Goal: Task Accomplishment & Management: Manage account settings

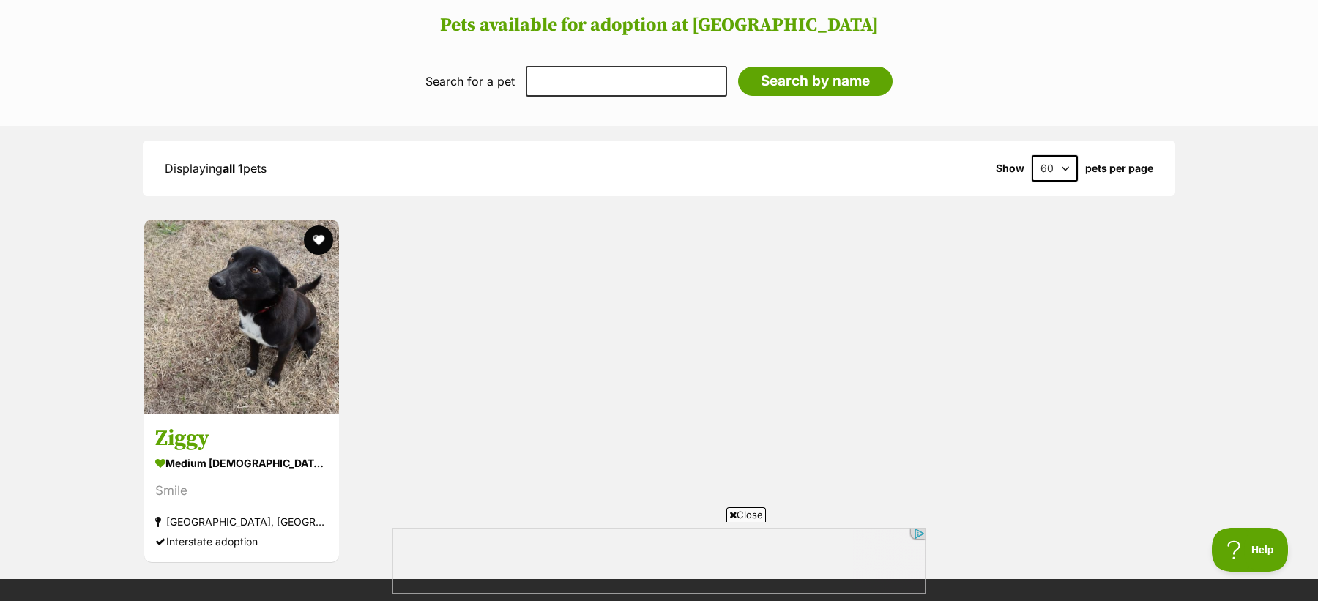
scroll to position [1980, 0]
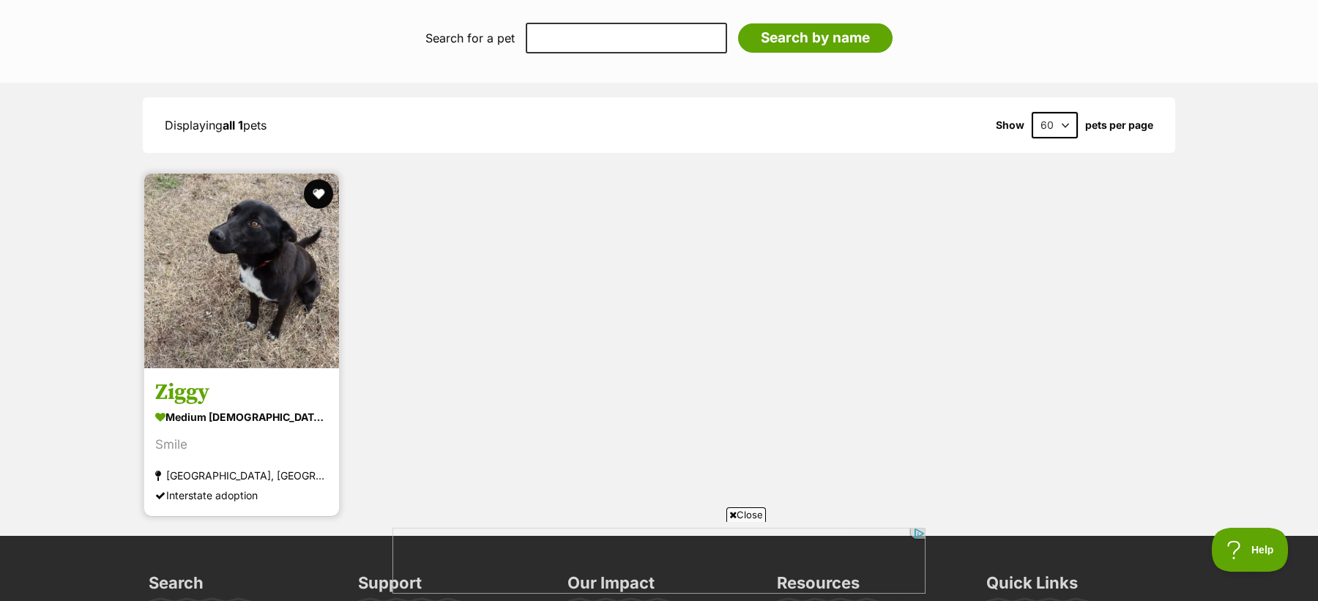
click at [297, 368] on link "Ziggy medium male Dog Smile Crookwell, NSW Interstate adoption" at bounding box center [241, 442] width 195 height 149
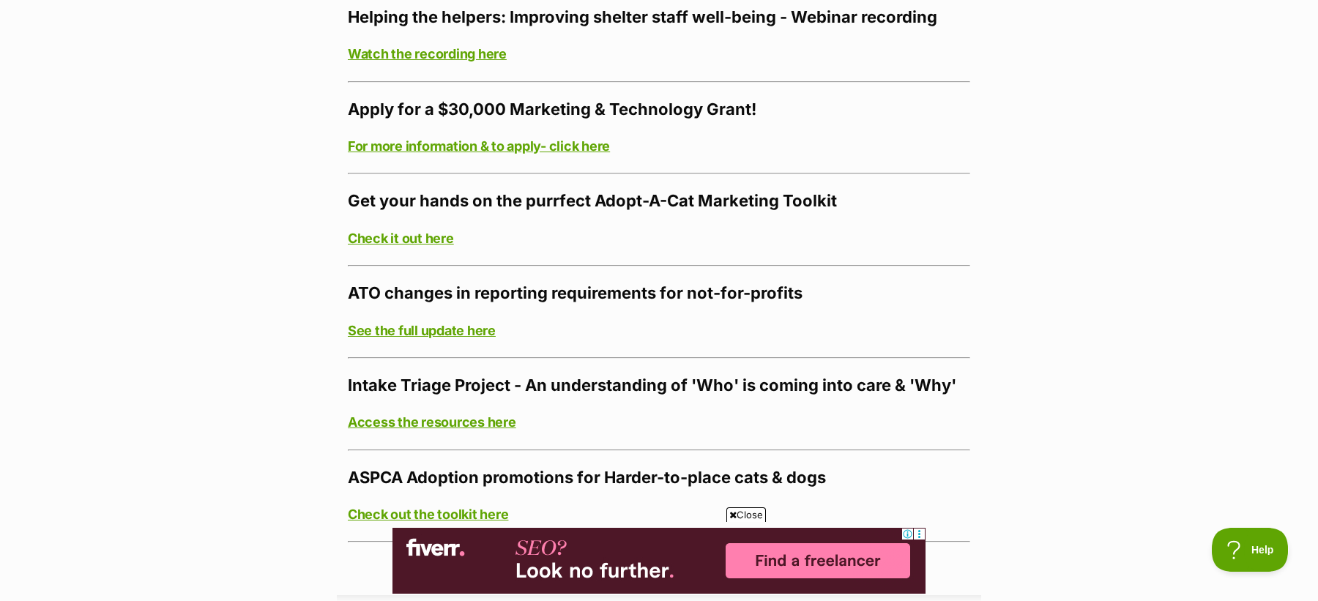
scroll to position [4108, 0]
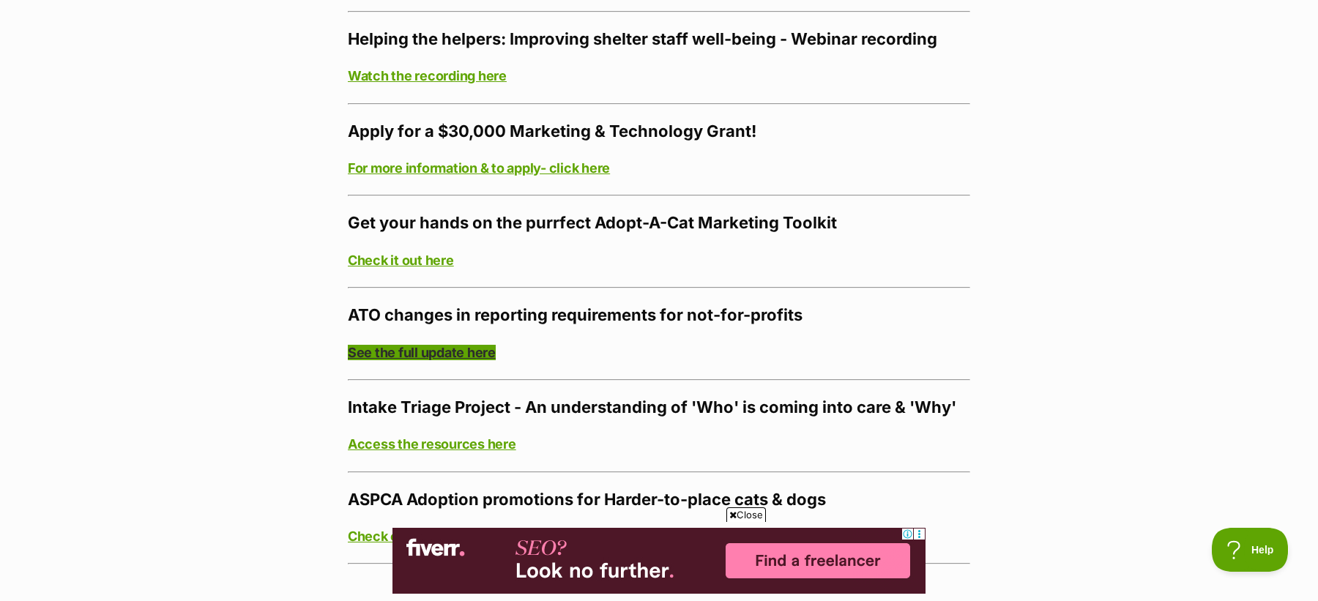
click at [473, 345] on link "See the full update here" at bounding box center [422, 352] width 148 height 15
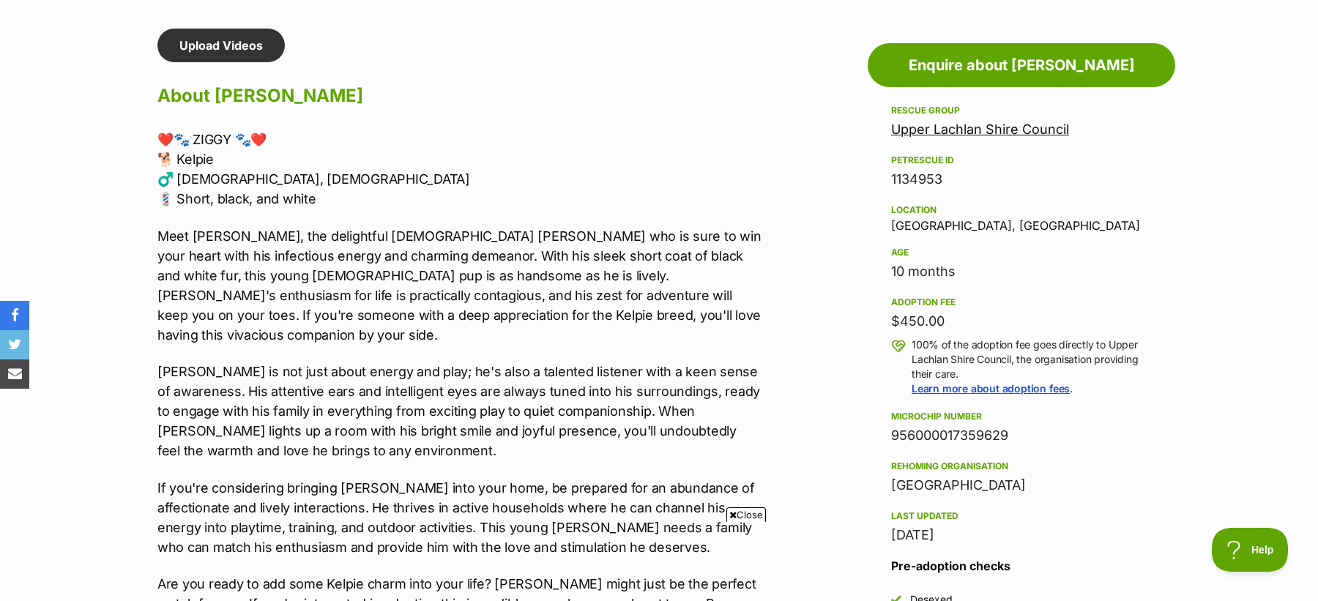
scroll to position [1249, 0]
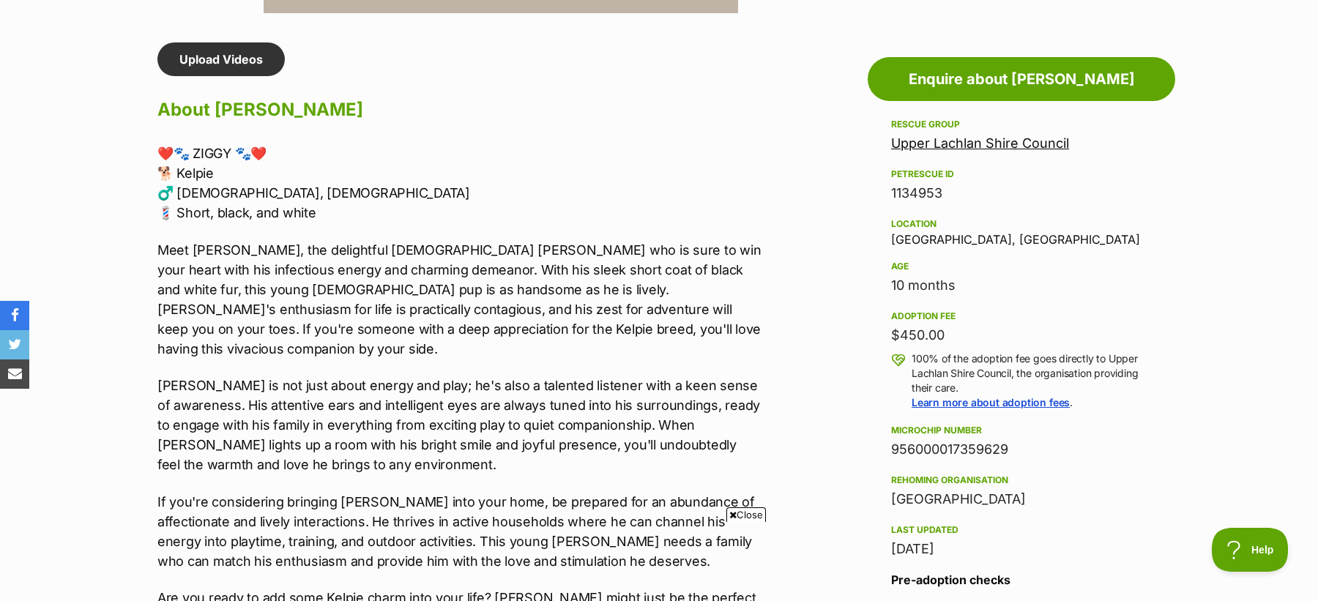
click at [880, 135] on aside "Rescue group Upper Lachlan Shire Council PetRescue ID 1134953 Location Crookwel…" at bounding box center [1022, 531] width 308 height 830
copy div "Upper Lachlan Shire Council"
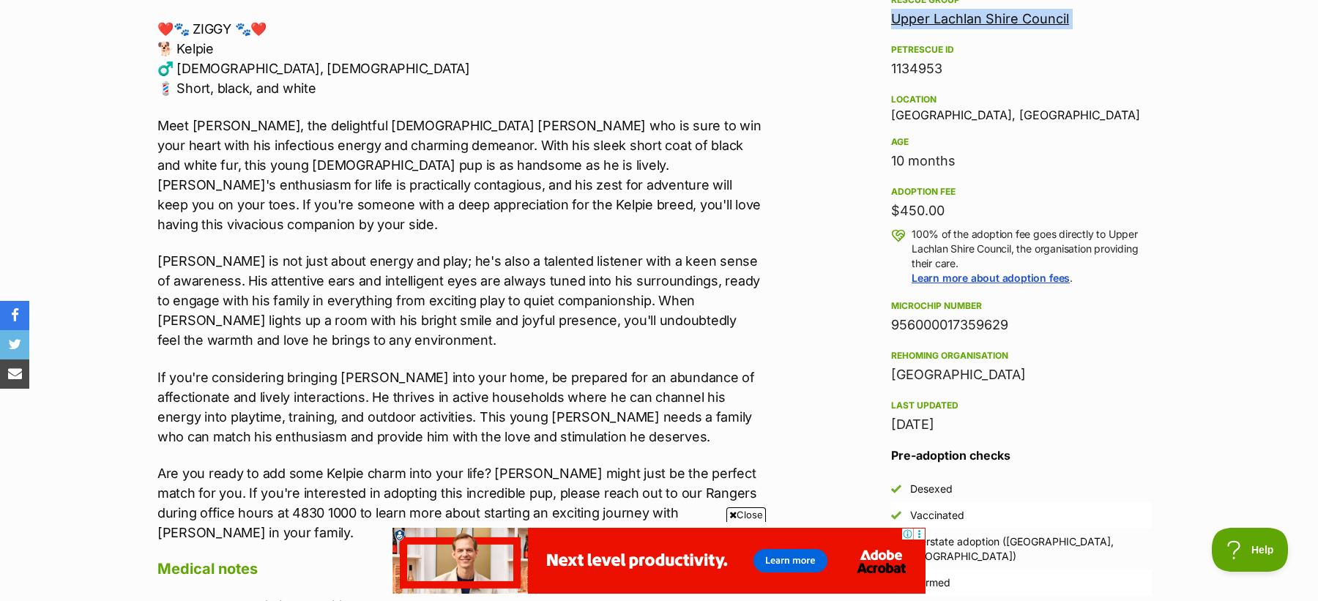
scroll to position [0, 0]
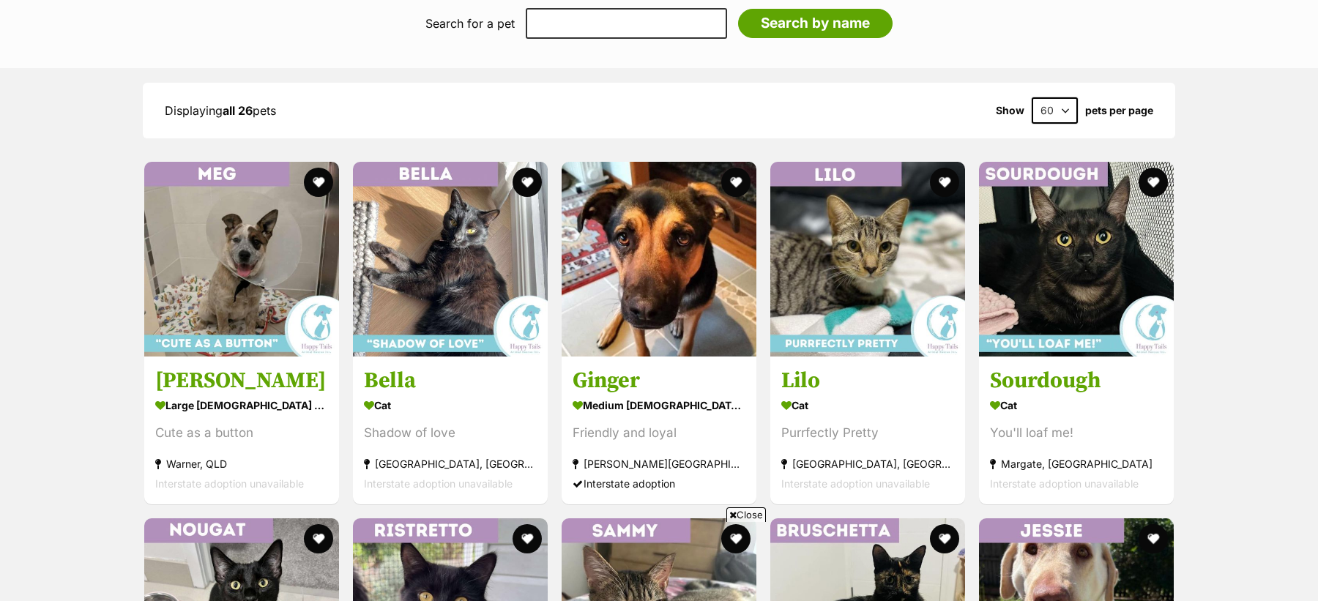
scroll to position [1832, 0]
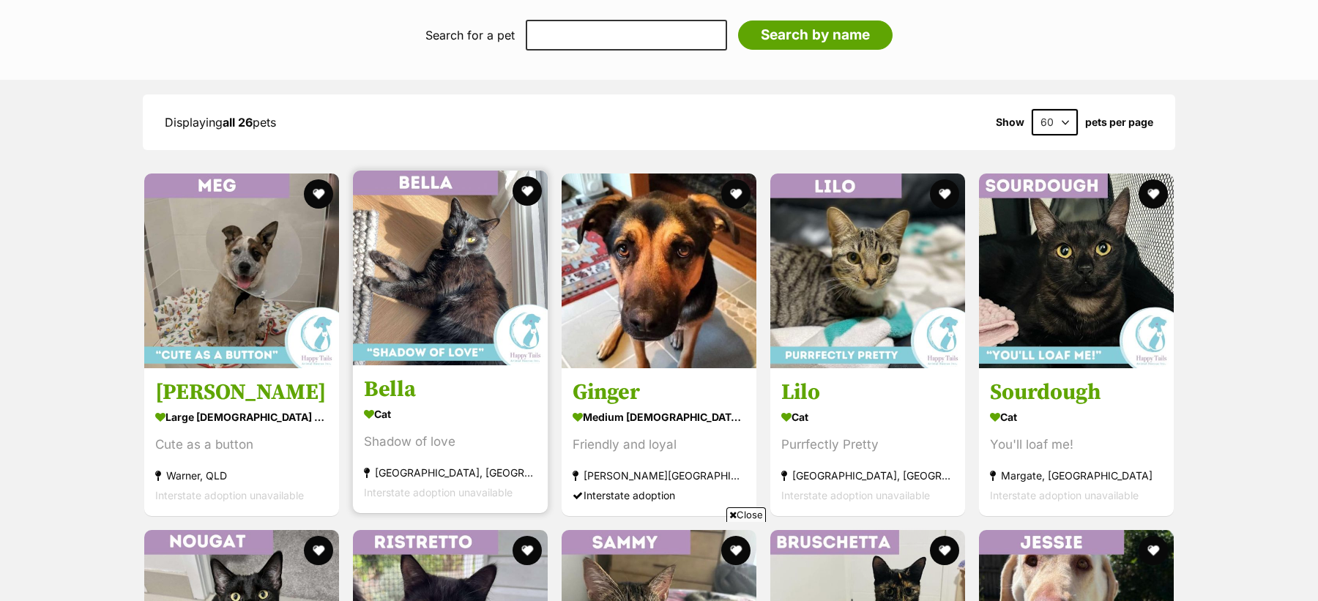
click at [442, 445] on div "Shadow of love" at bounding box center [450, 442] width 173 height 20
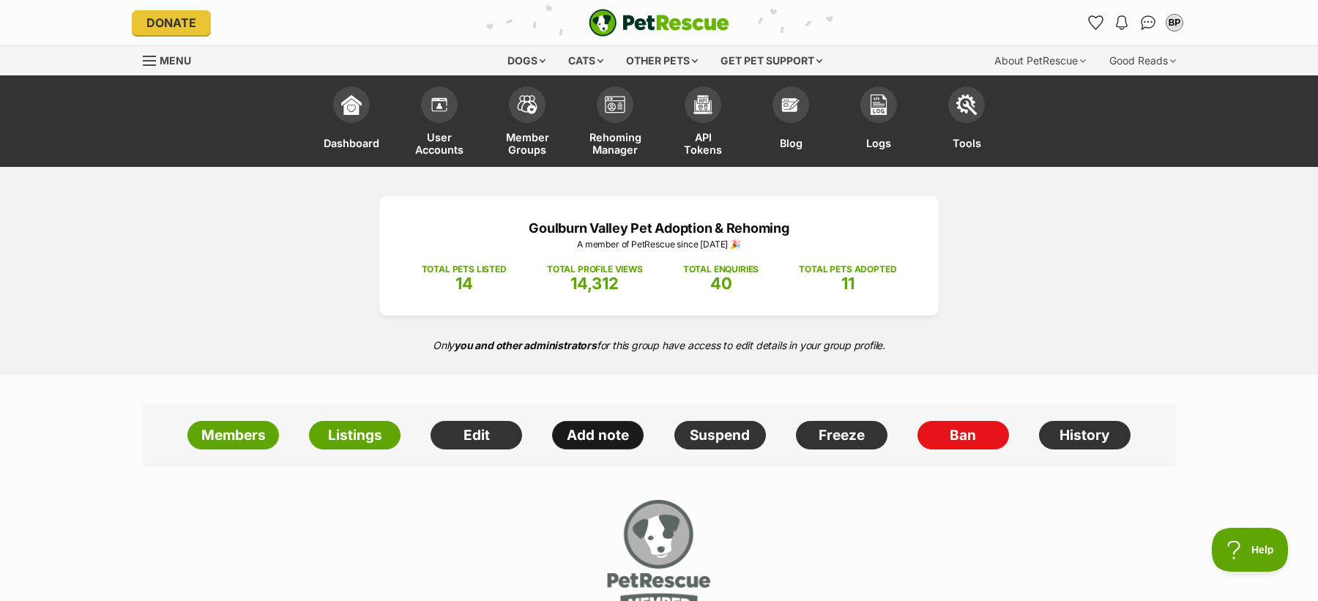
click at [570, 429] on link "Add note" at bounding box center [598, 435] width 92 height 29
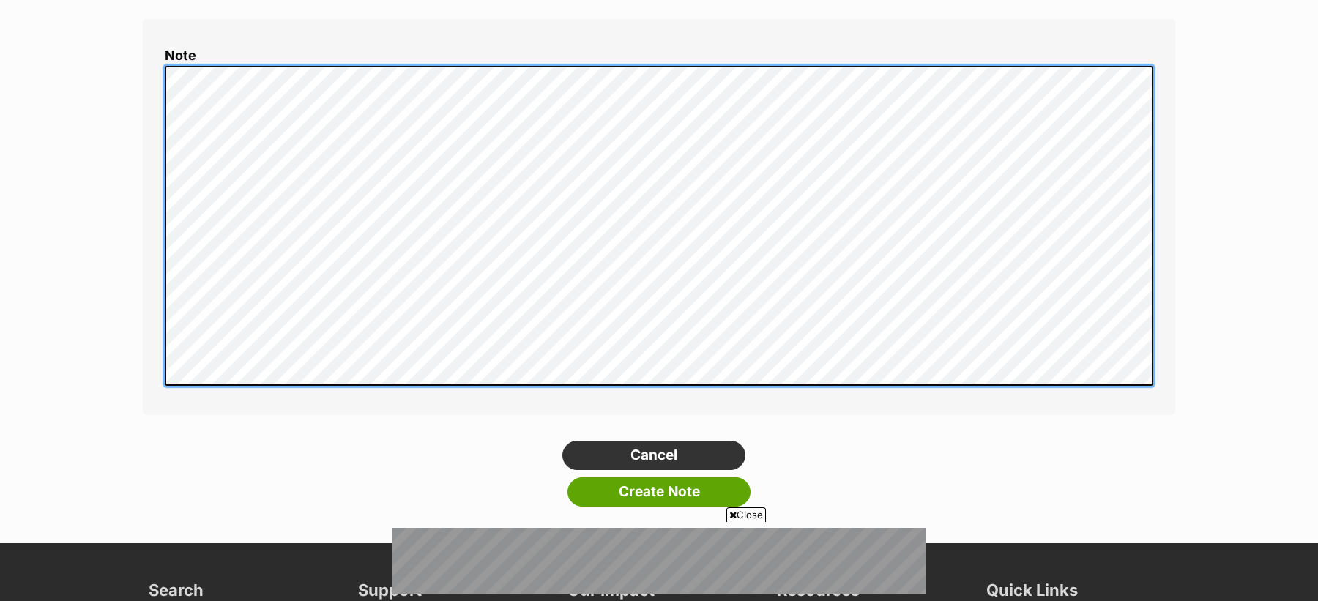
scroll to position [233, 0]
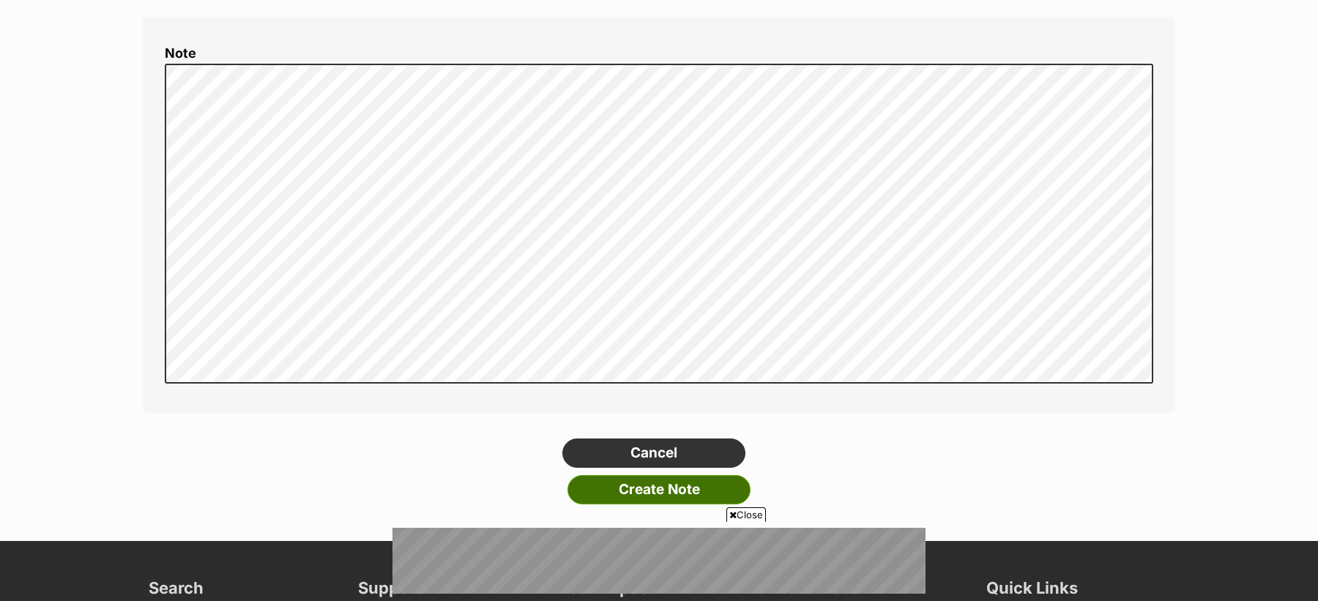
click at [674, 487] on input "Create Note" at bounding box center [659, 489] width 183 height 29
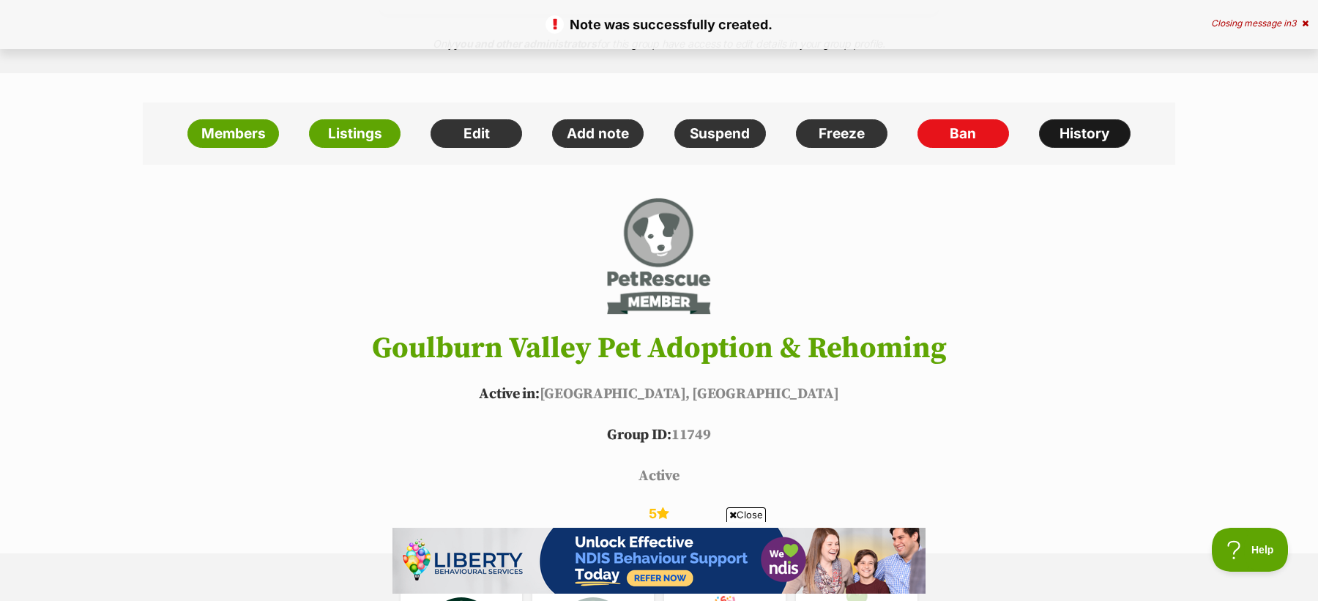
click at [1067, 138] on link "History" at bounding box center [1085, 133] width 92 height 29
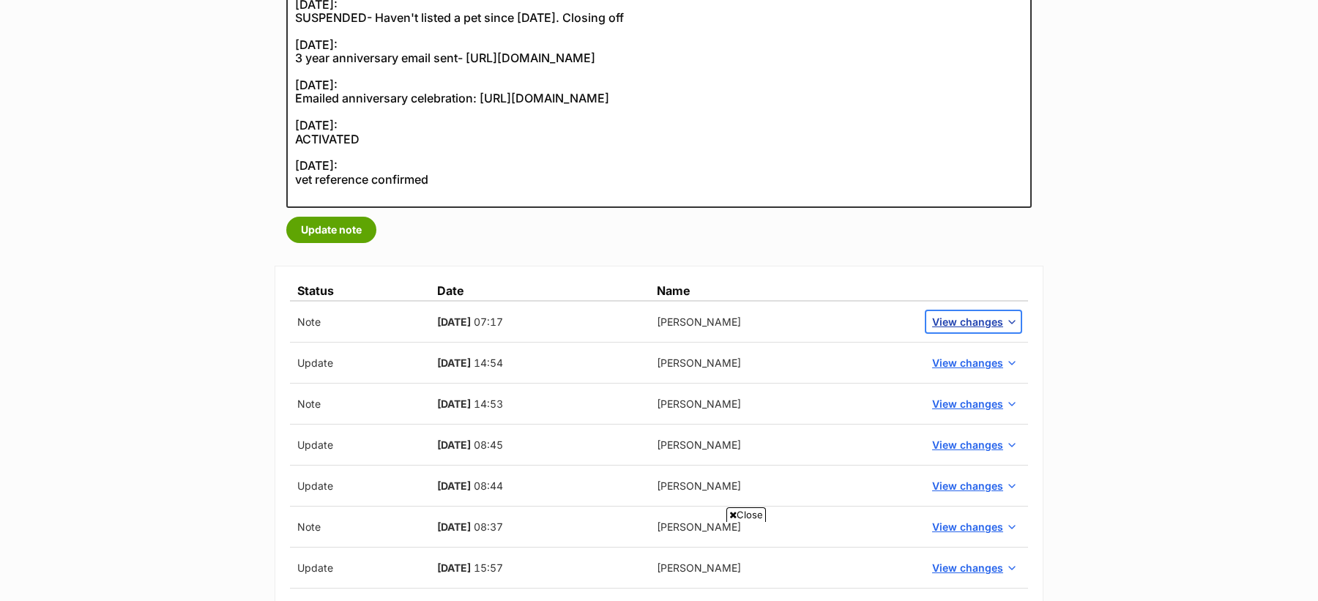
click at [945, 317] on span "View changes" at bounding box center [967, 321] width 71 height 15
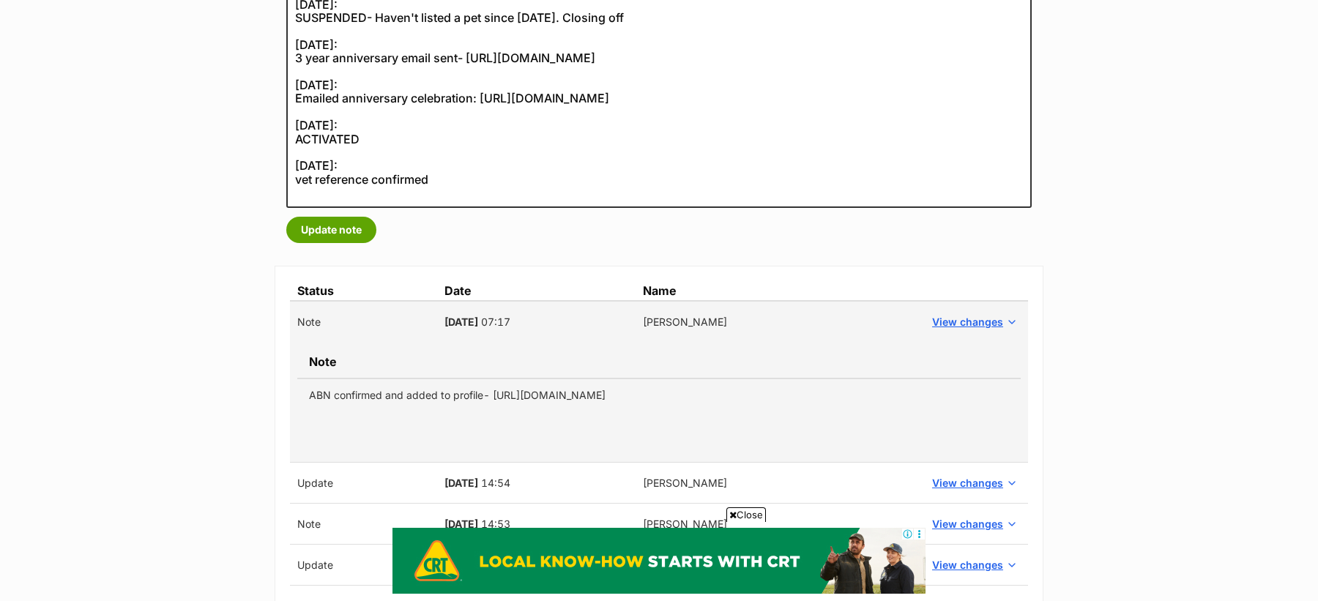
click at [629, 397] on td "ABN confirmed and added to profile- https://abr.business.gov.au/ABN/View?id=992…" at bounding box center [659, 395] width 724 height 33
click at [629, 397] on td "ABN confirmed and added to profile- [URL][DOMAIN_NAME]" at bounding box center [659, 395] width 724 height 33
copy tbody "ABN confirmed and added to profile- [URL][DOMAIN_NAME]"
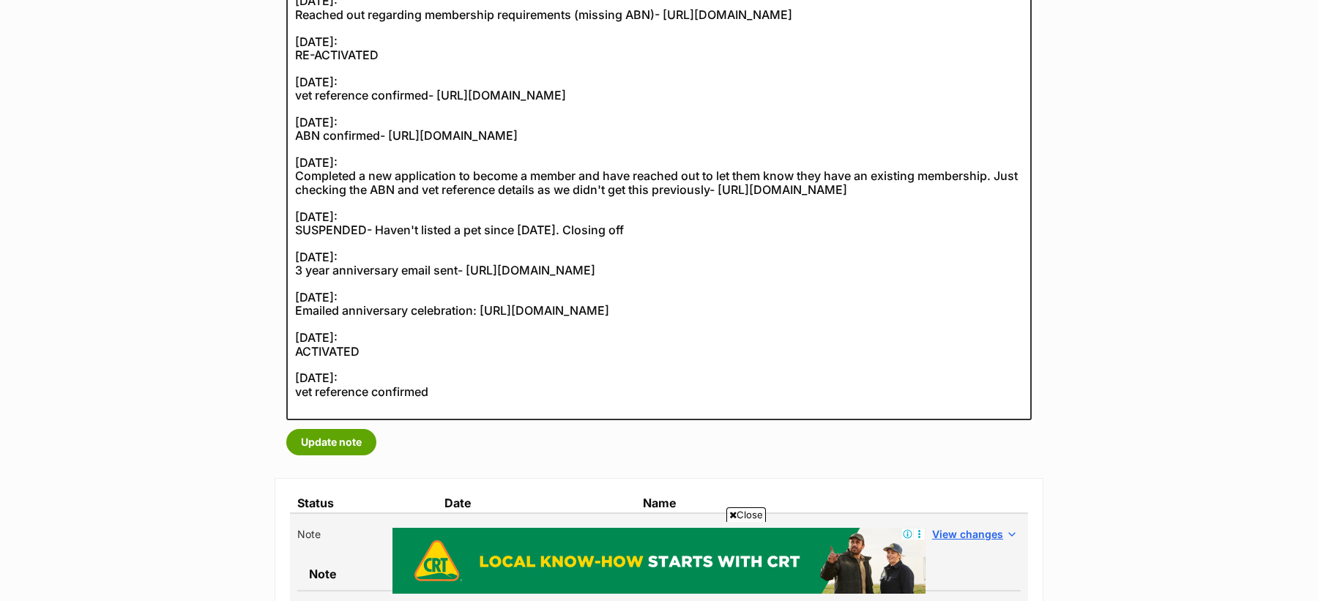
scroll to position [111, 0]
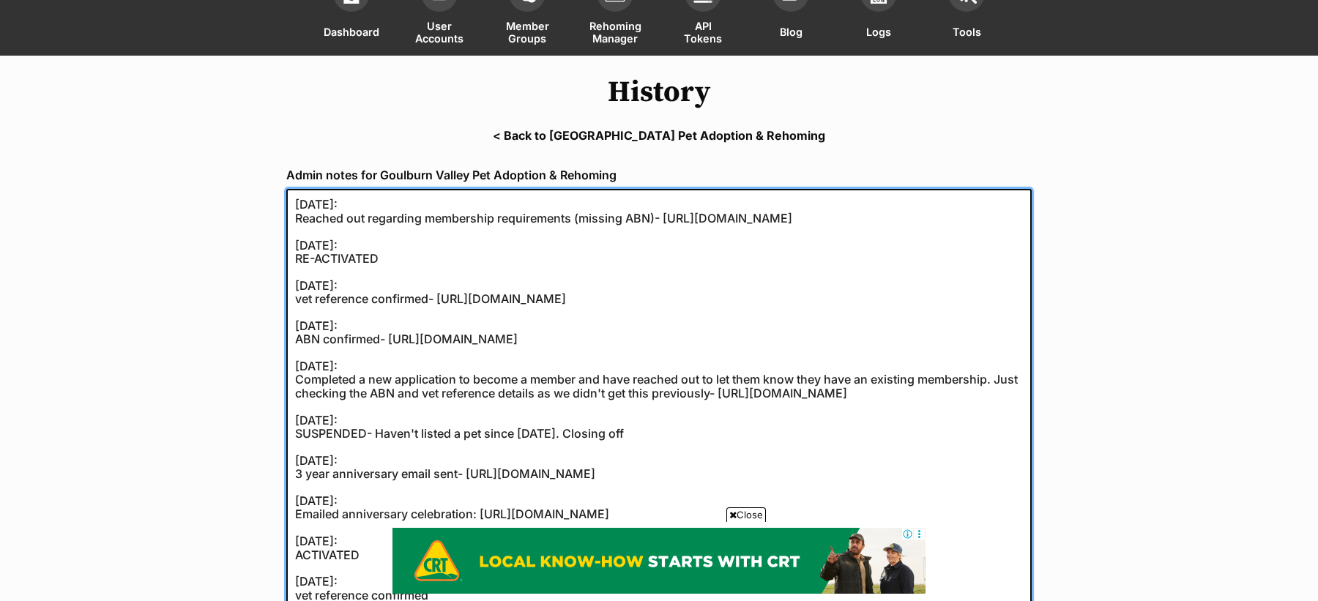
click at [297, 207] on textarea "[DATE]: Reached out regarding membership requirements (missing ABN)- [URL][DOMA…" at bounding box center [659, 406] width 746 height 435
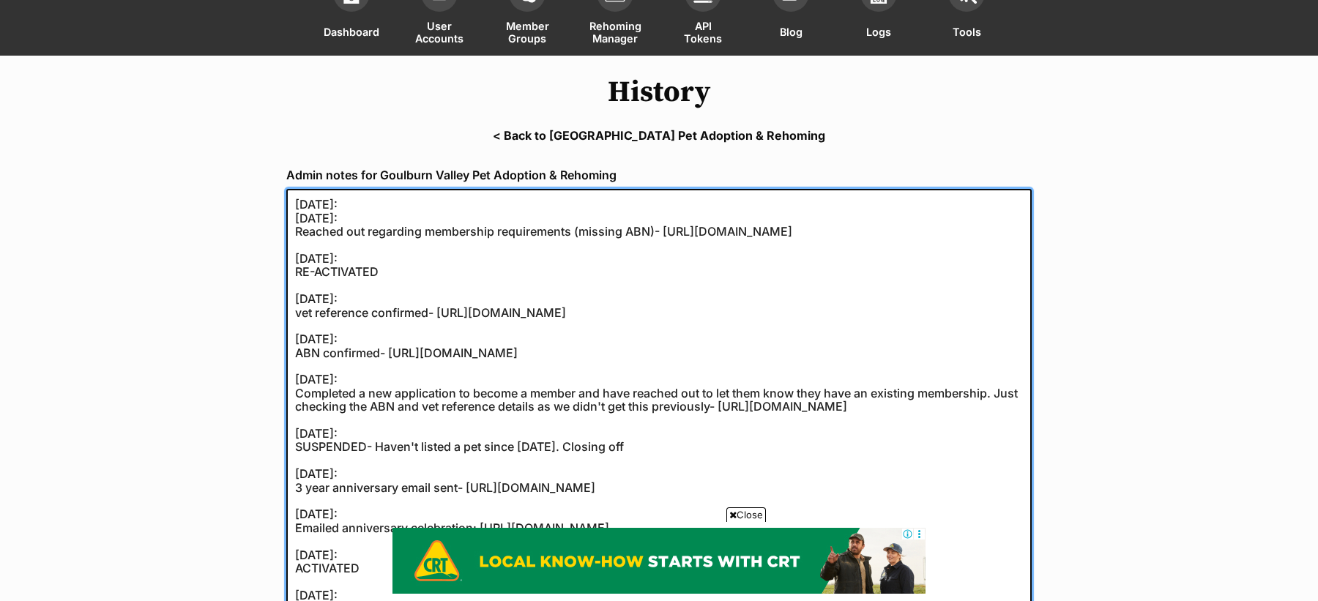
paste textarea "ABN confirmed and added to profile- https://abr.business.gov.au/ABN/View?id=992…"
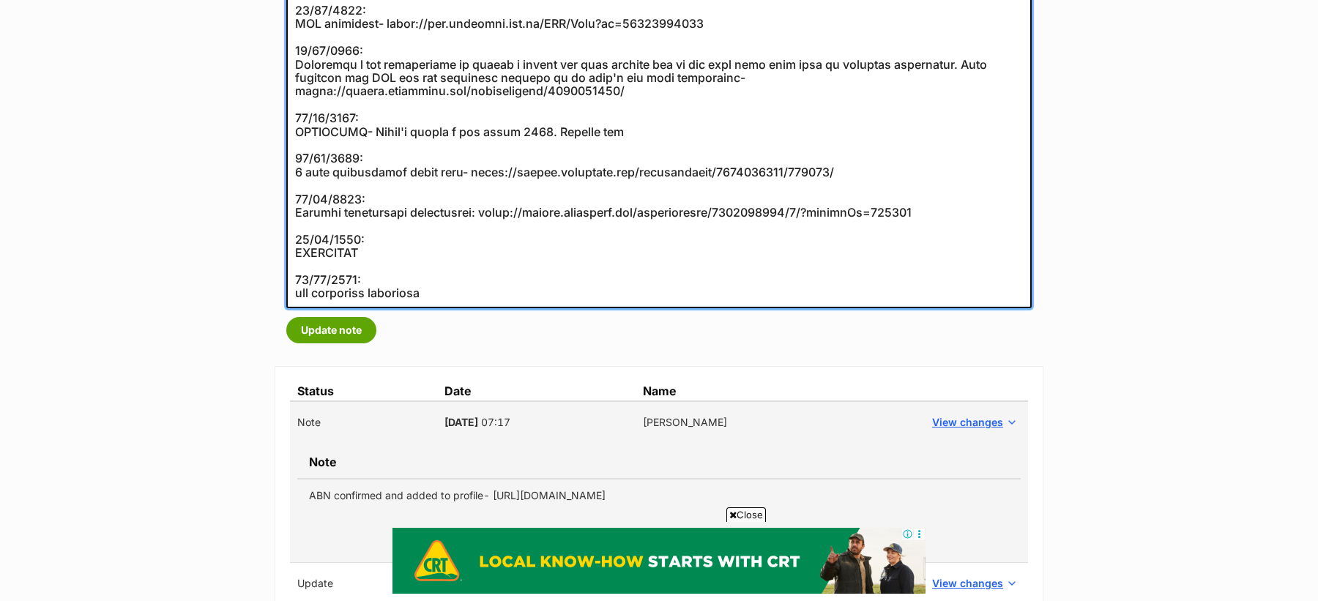
scroll to position [507, 0]
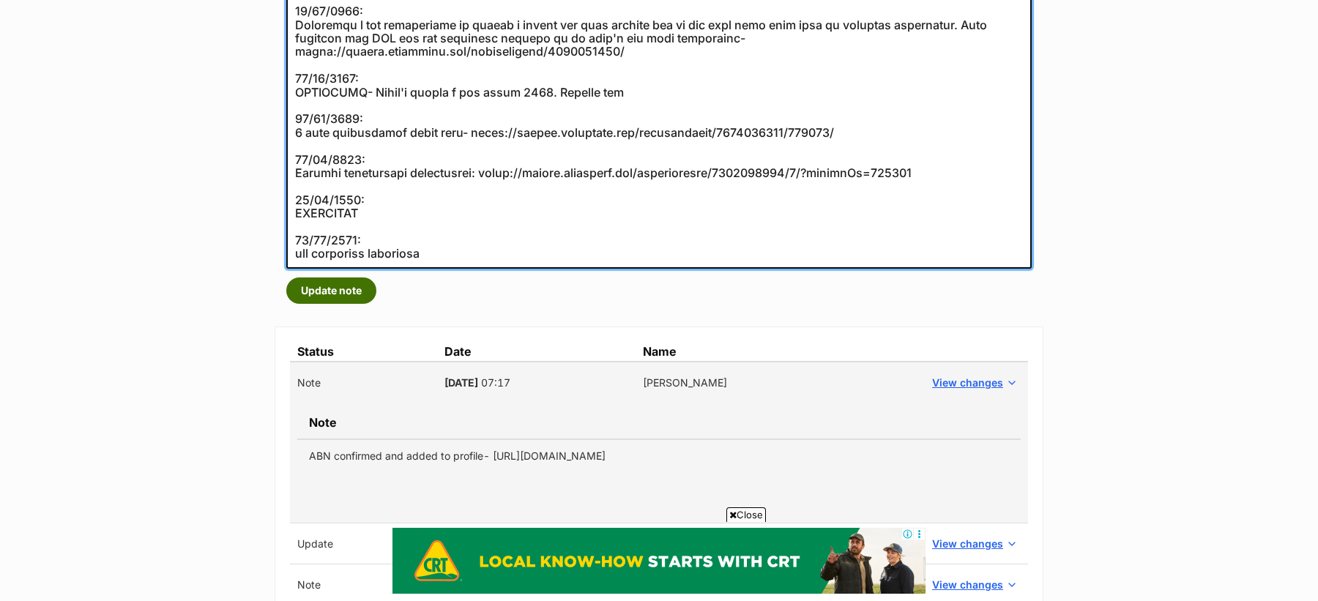
type textarea "20/08/2025: ABN confirmed and added to profile- https://abr.business.gov.au/ABN…"
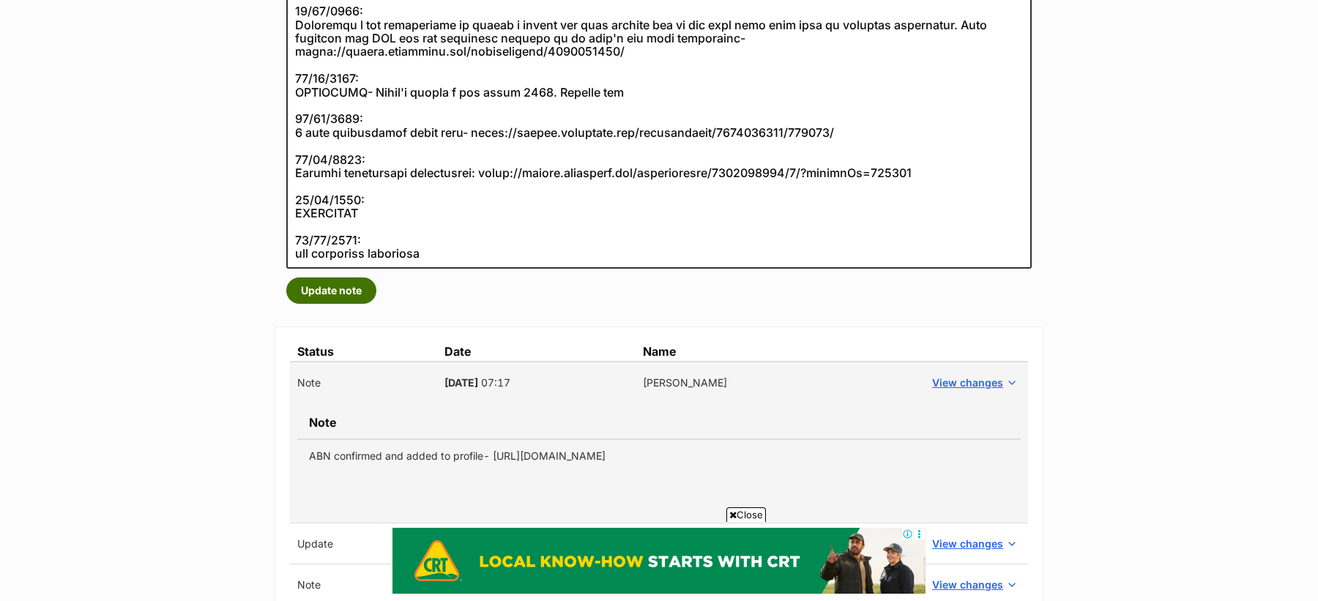
click at [341, 294] on button "Update note" at bounding box center [331, 291] width 90 height 26
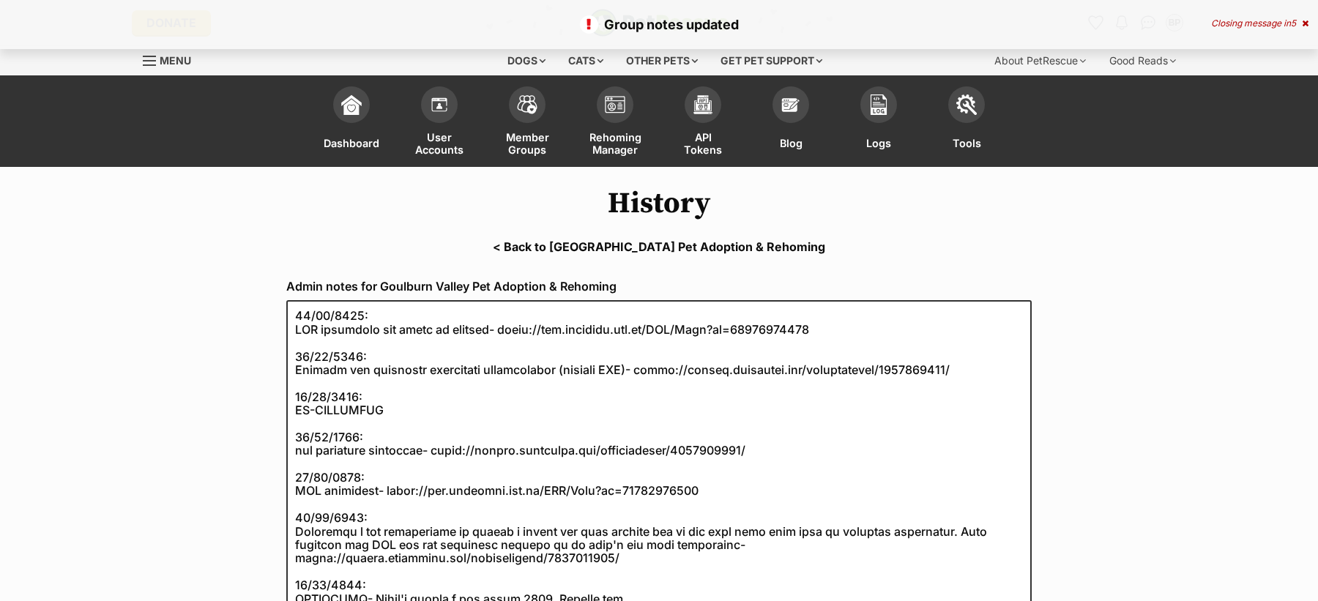
click at [600, 250] on link "< Back to [GEOGRAPHIC_DATA] Pet Adoption & Rehoming" at bounding box center [659, 246] width 1318 height 13
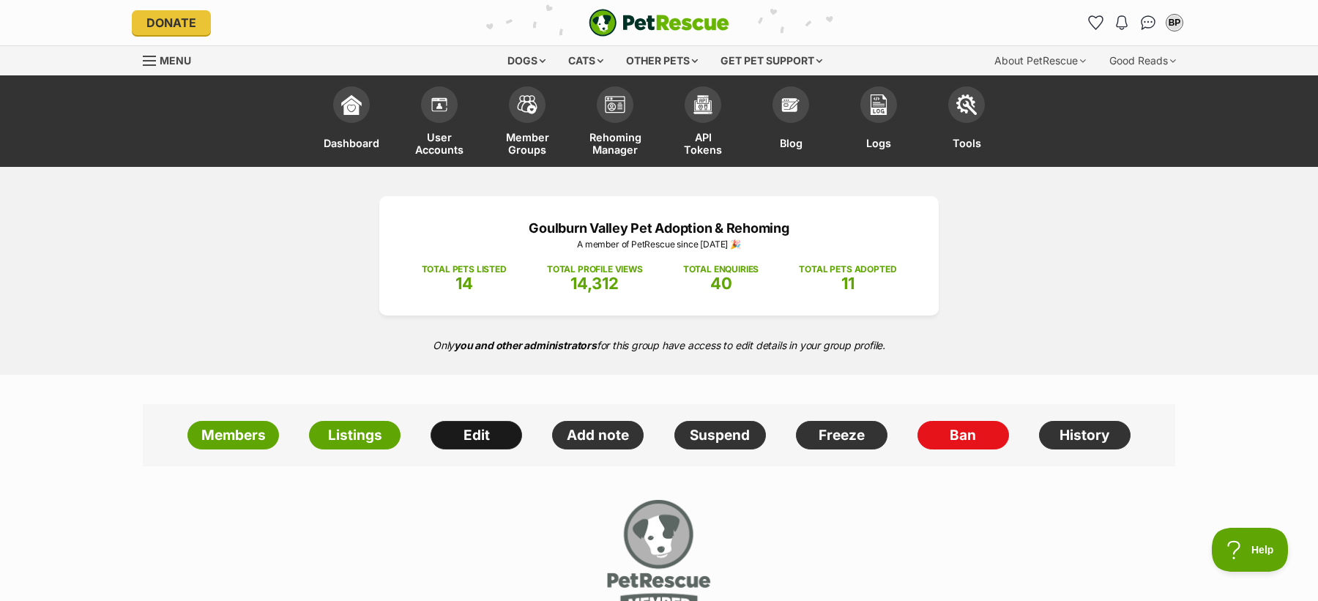
click at [481, 432] on link "Edit" at bounding box center [477, 435] width 92 height 29
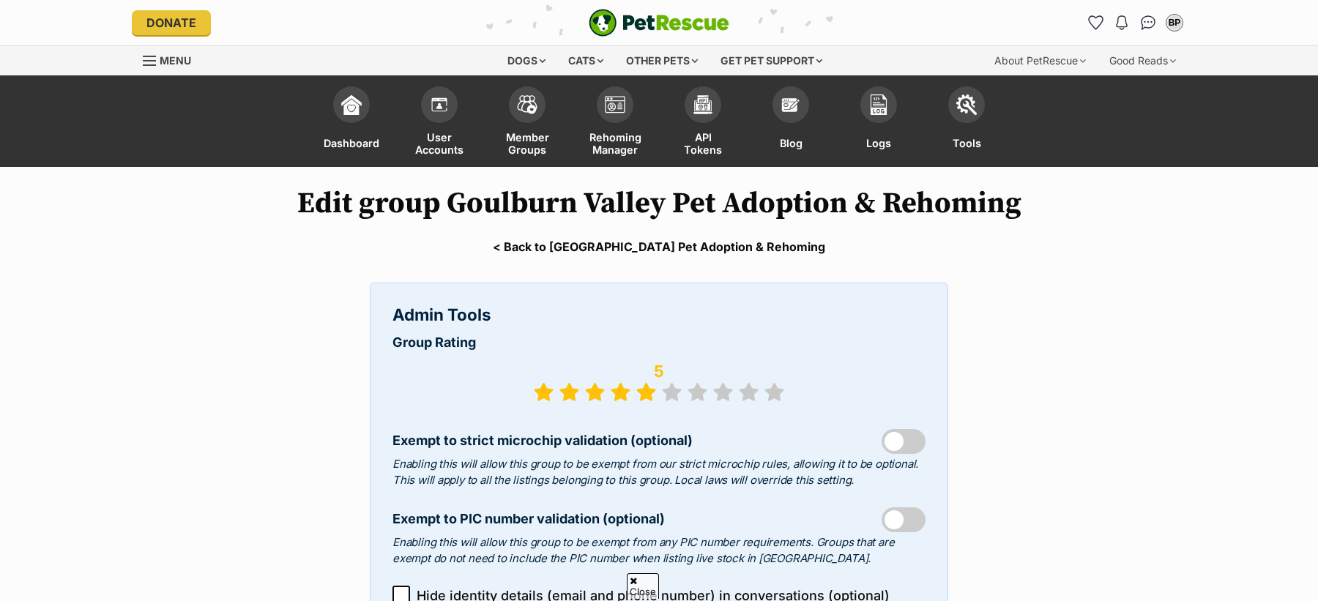
select select "rescue group"
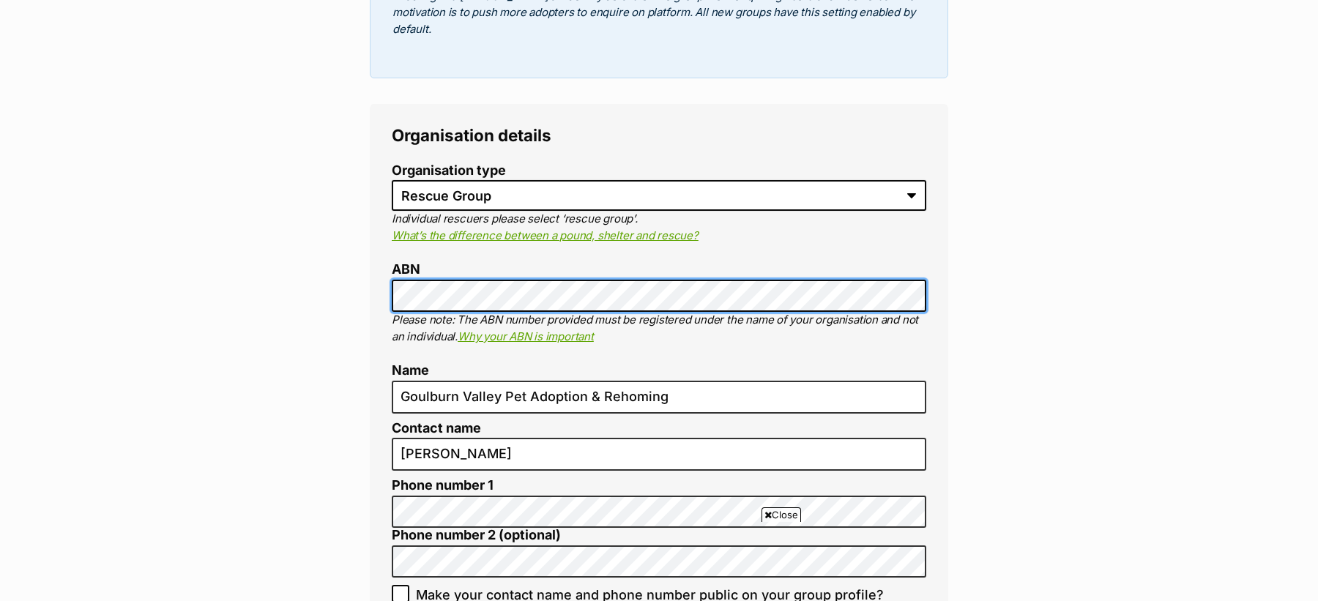
scroll to position [679, 0]
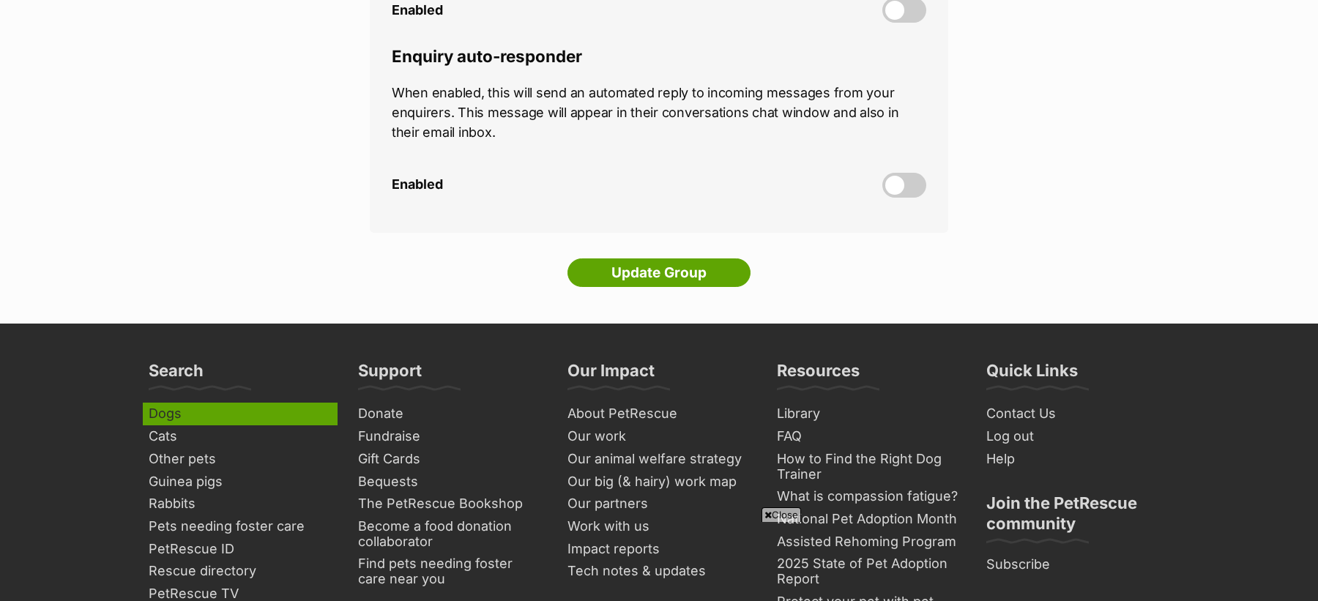
scroll to position [4411, 0]
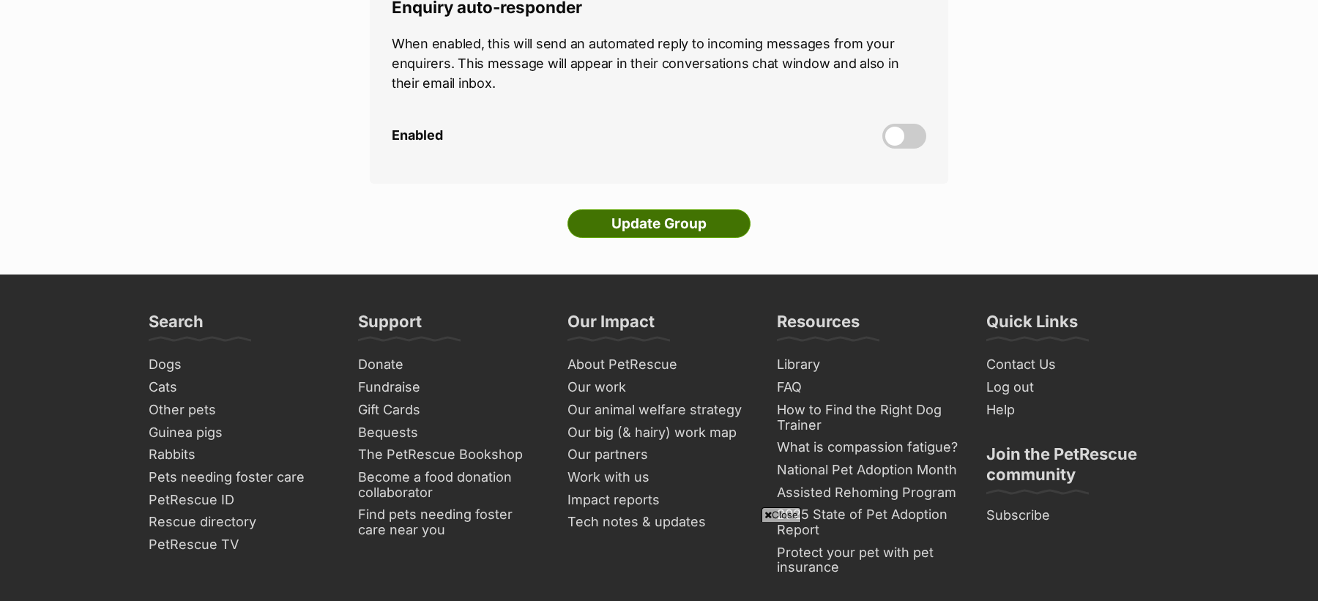
click at [658, 209] on input "Update Group" at bounding box center [659, 223] width 183 height 29
